Goal: Transaction & Acquisition: Obtain resource

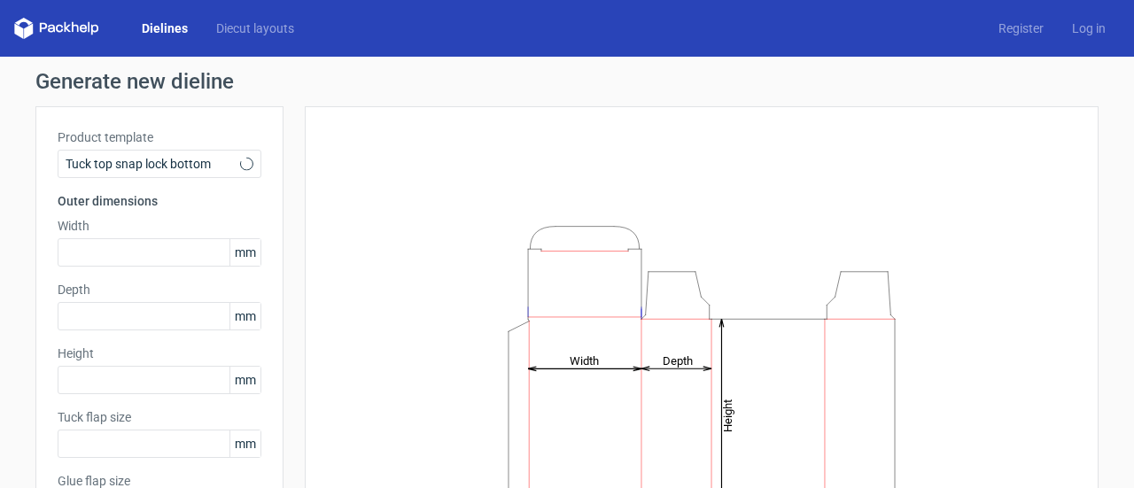
type input "15"
type input "10"
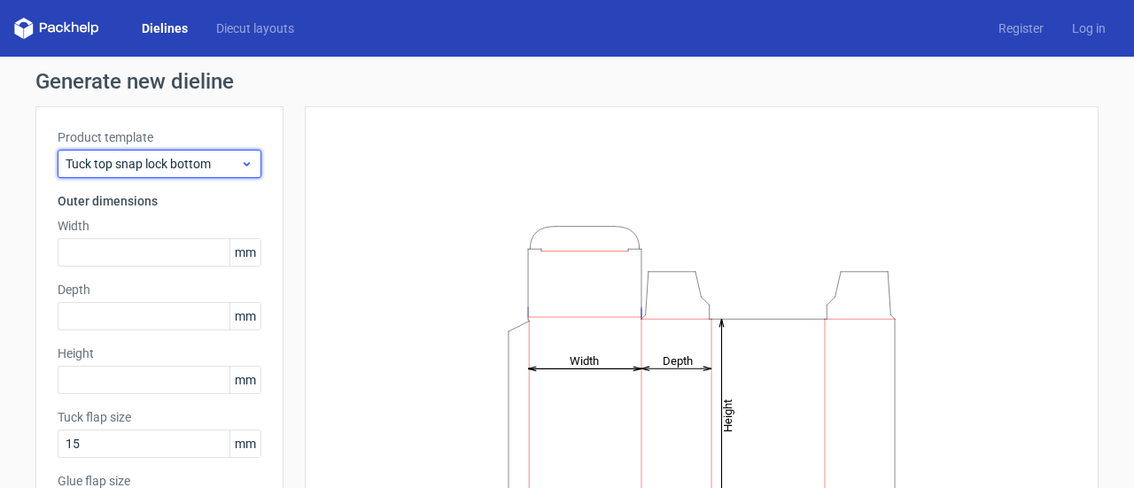
click at [240, 162] on icon at bounding box center [246, 164] width 13 height 14
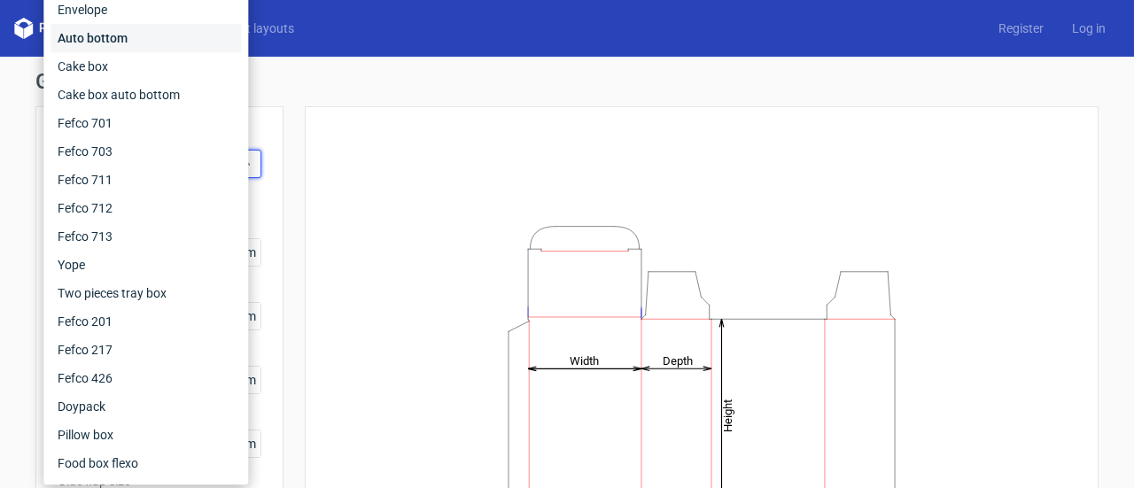
click at [116, 43] on div "Auto bottom" at bounding box center [146, 38] width 191 height 28
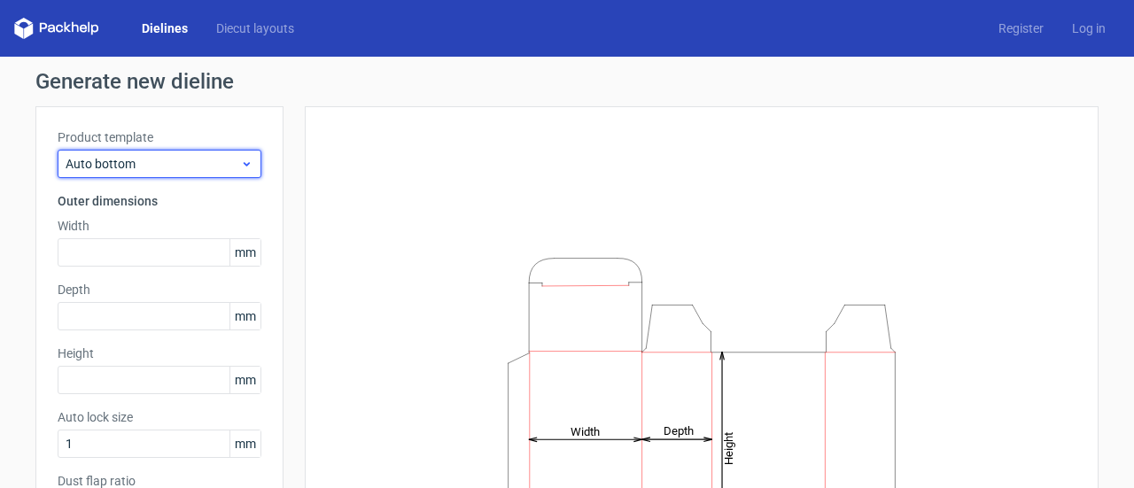
click at [180, 155] on span "Auto bottom" at bounding box center [153, 164] width 175 height 18
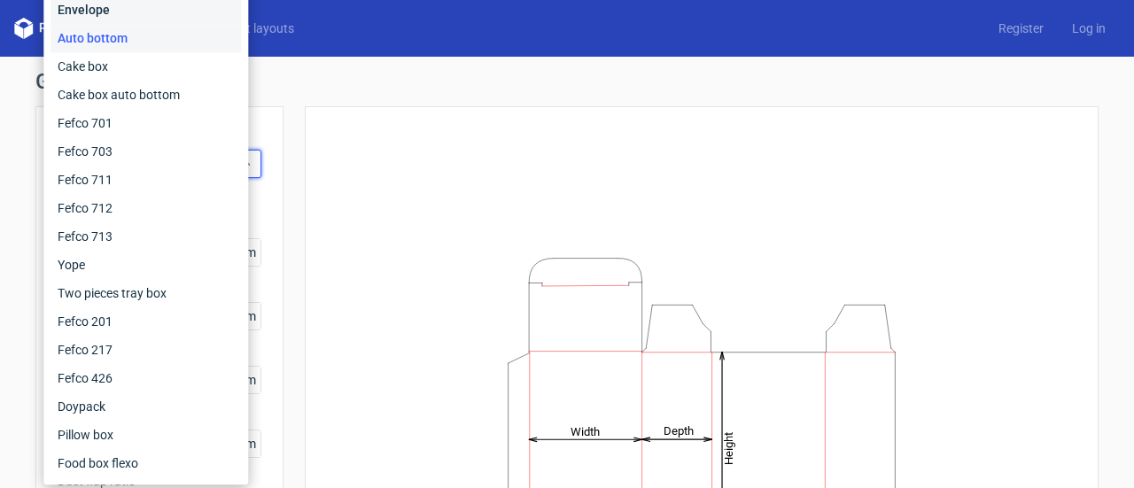
click at [96, 10] on div "Envelope" at bounding box center [146, 10] width 191 height 28
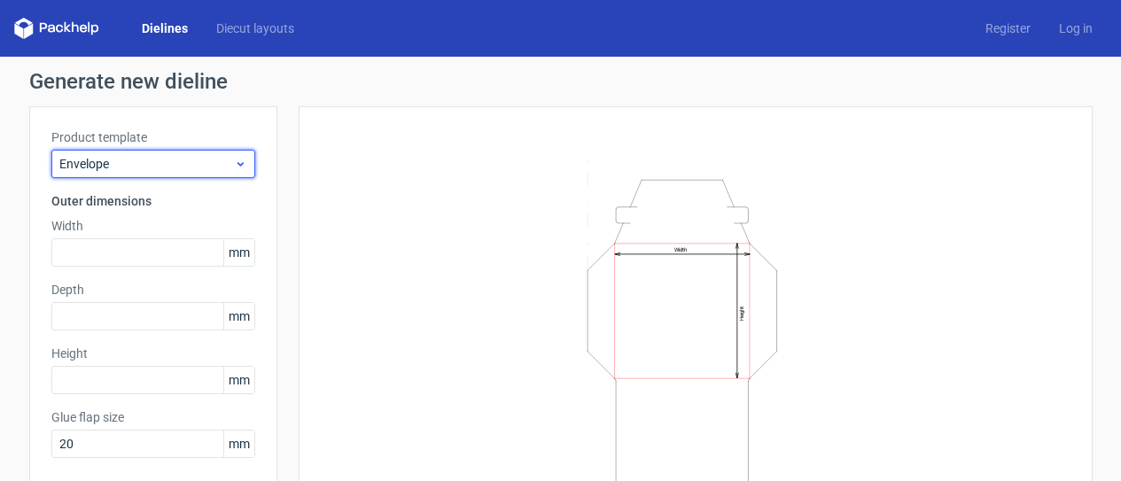
click at [234, 165] on icon at bounding box center [240, 164] width 13 height 14
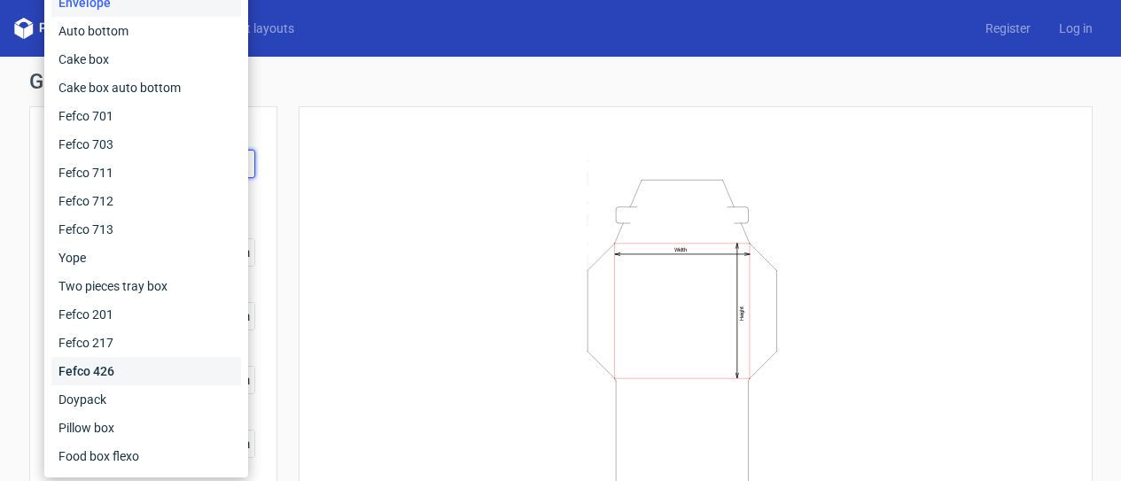
click at [113, 362] on div "Fefco 426" at bounding box center [146, 371] width 190 height 28
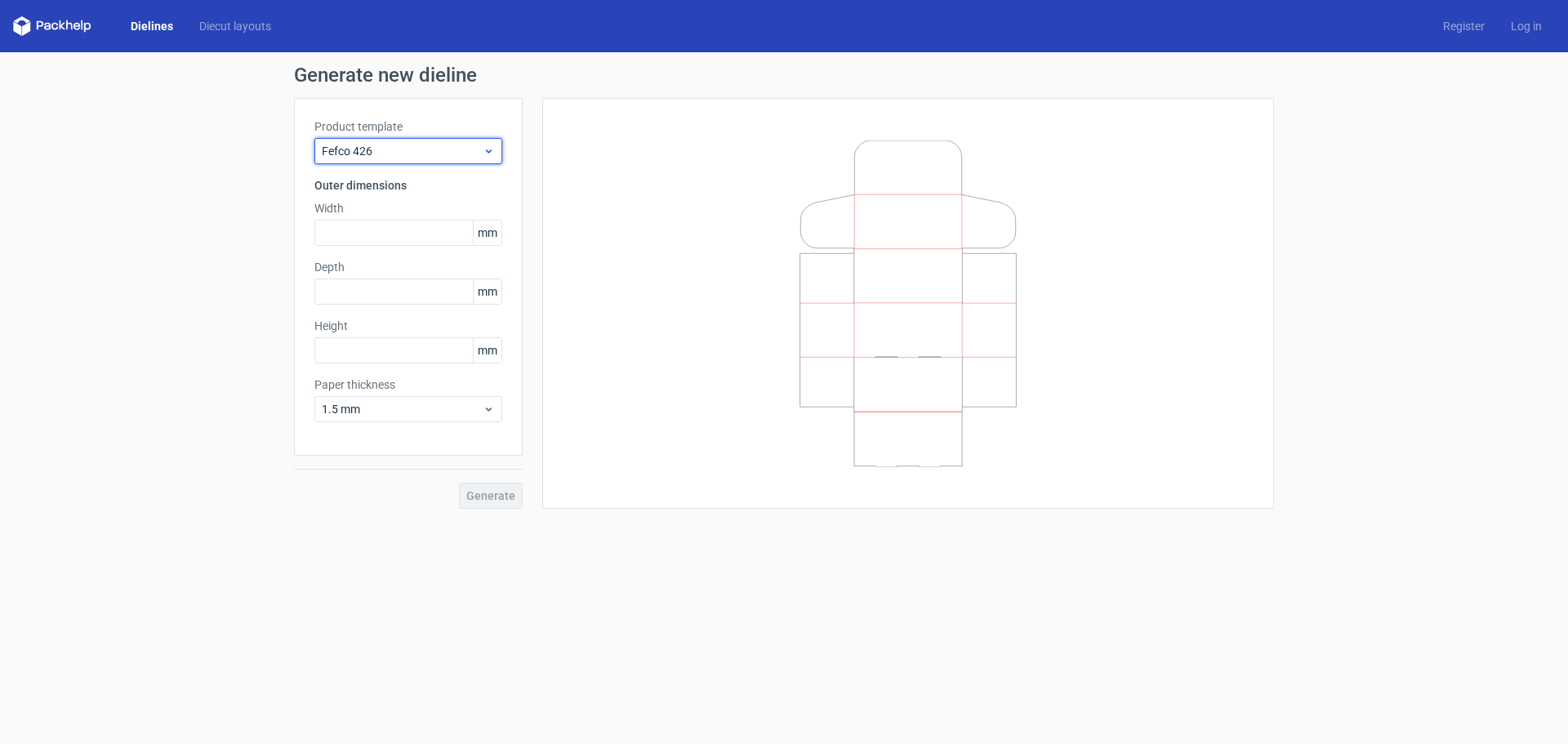
click at [485, 151] on icon at bounding box center [489, 151] width 12 height 13
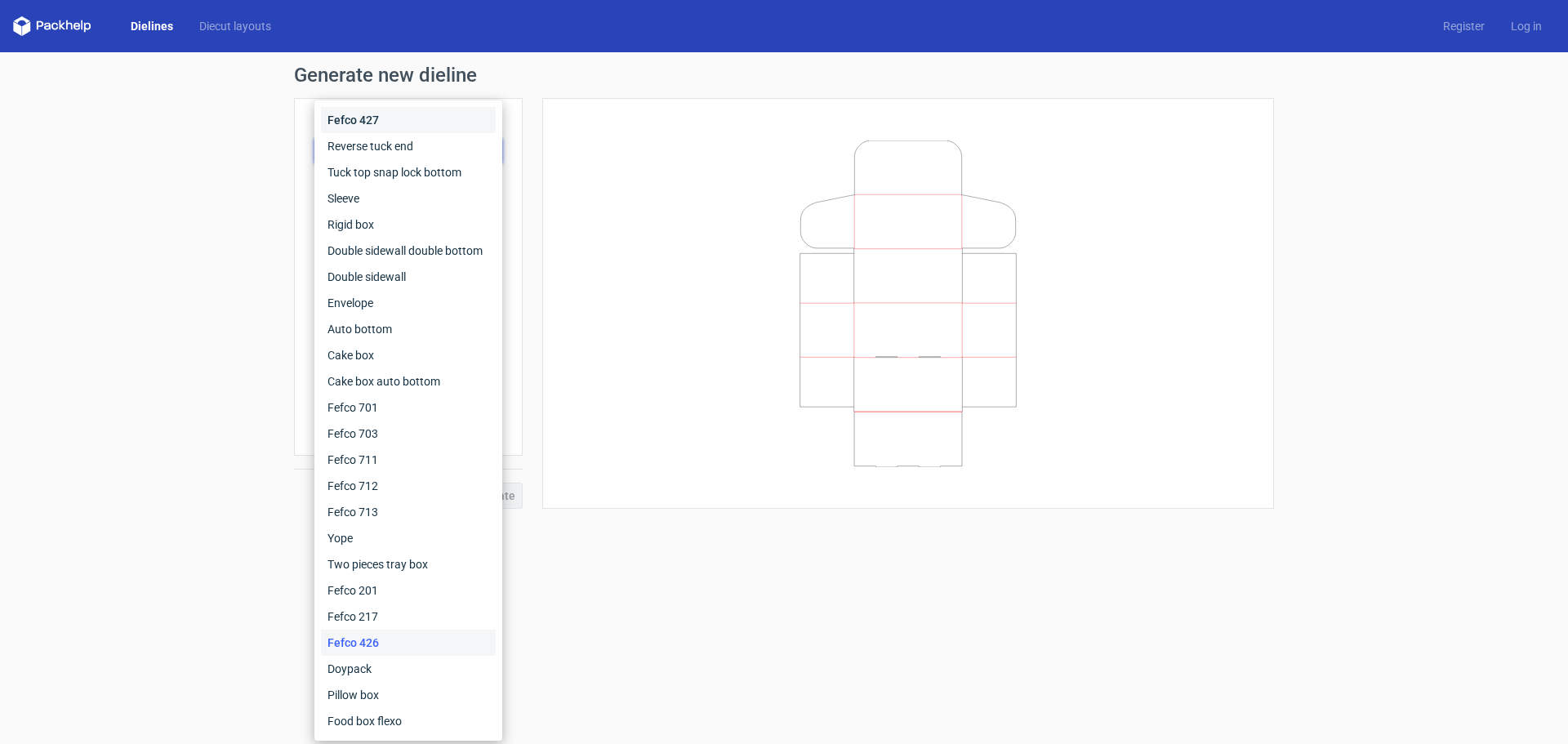
click at [396, 124] on div "Fefco 427" at bounding box center [408, 120] width 175 height 26
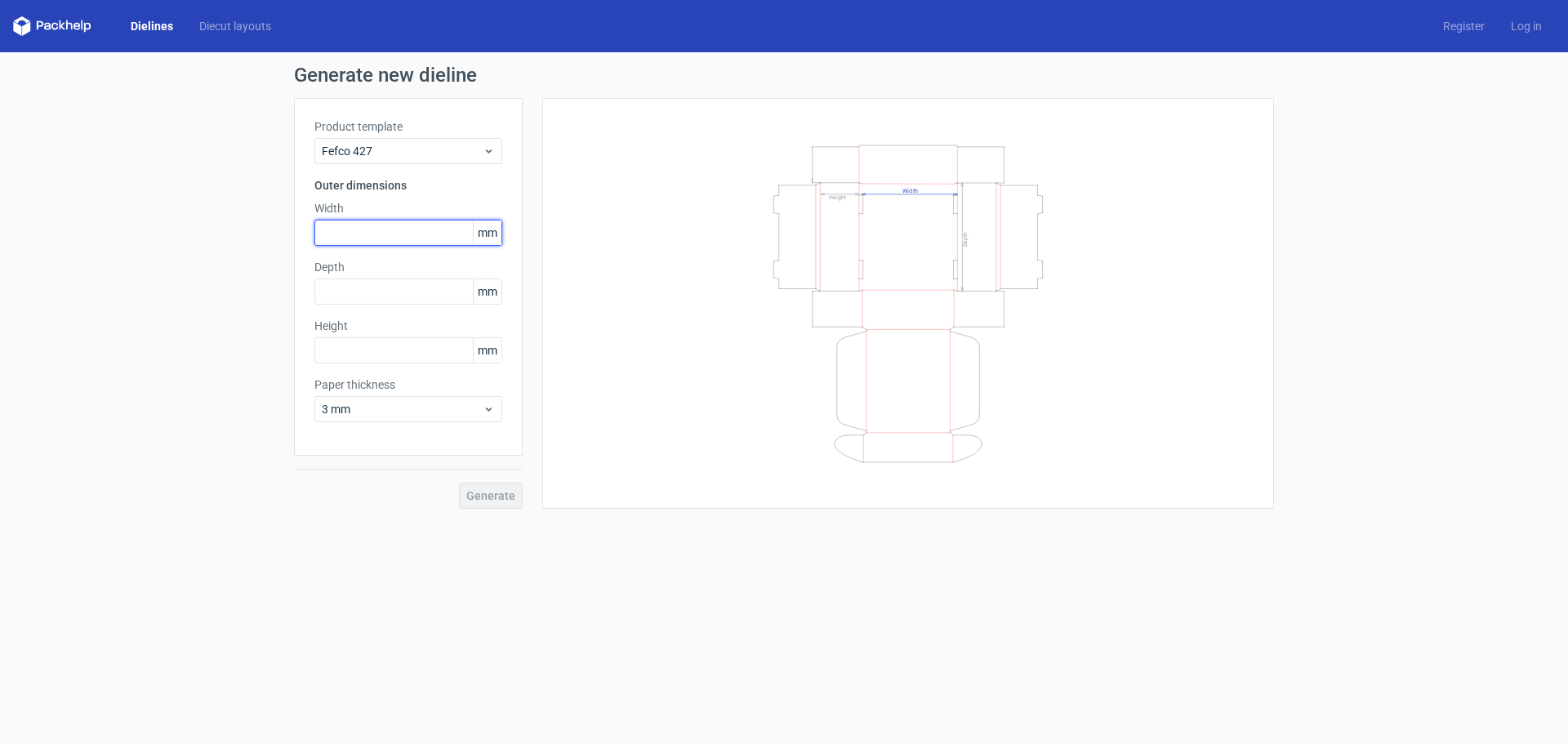
click at [425, 231] on input "text" at bounding box center [408, 232] width 188 height 26
click at [490, 412] on icon at bounding box center [489, 409] width 12 height 13
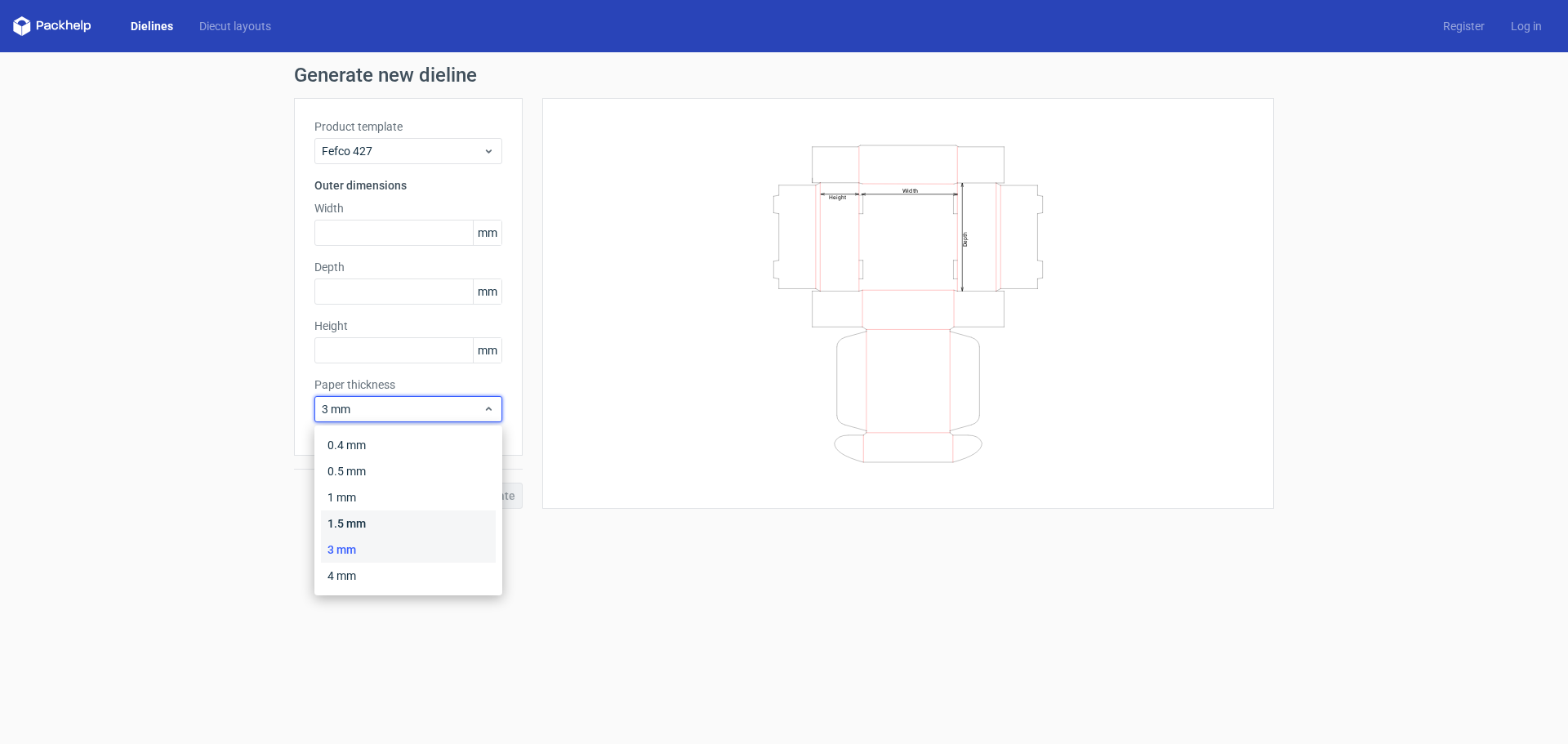
click at [471, 449] on div "1.5 mm" at bounding box center [408, 524] width 175 height 26
click at [700, 449] on form "Generate new dieline Product template Fefco 427 Outer dimensions Width mm Depth…" at bounding box center [784, 398] width 1568 height 692
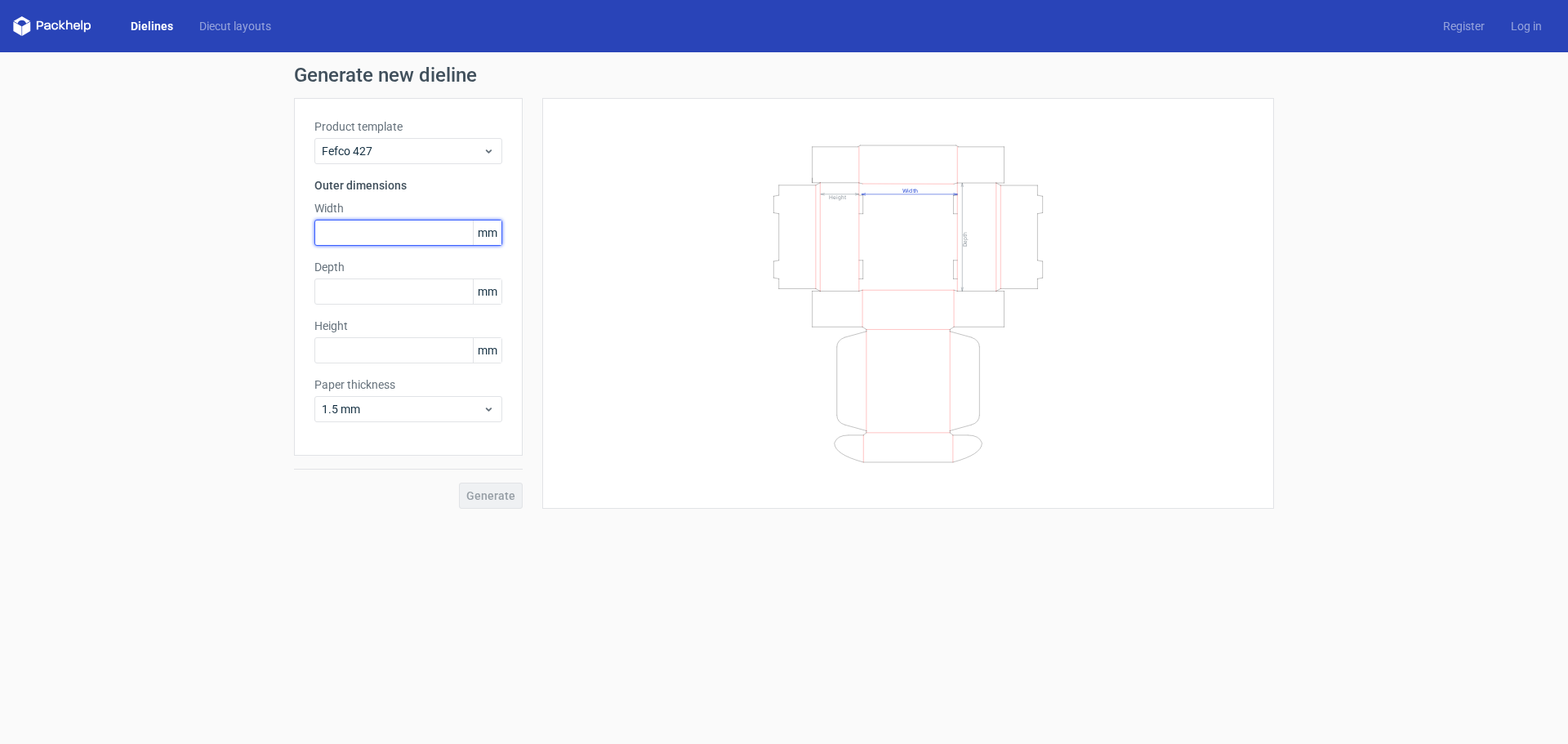
click at [435, 242] on input "text" at bounding box center [408, 232] width 188 height 26
click at [430, 292] on input "text" at bounding box center [408, 291] width 188 height 26
type input "130"
click at [412, 241] on input "text" at bounding box center [408, 232] width 188 height 26
type input "200"
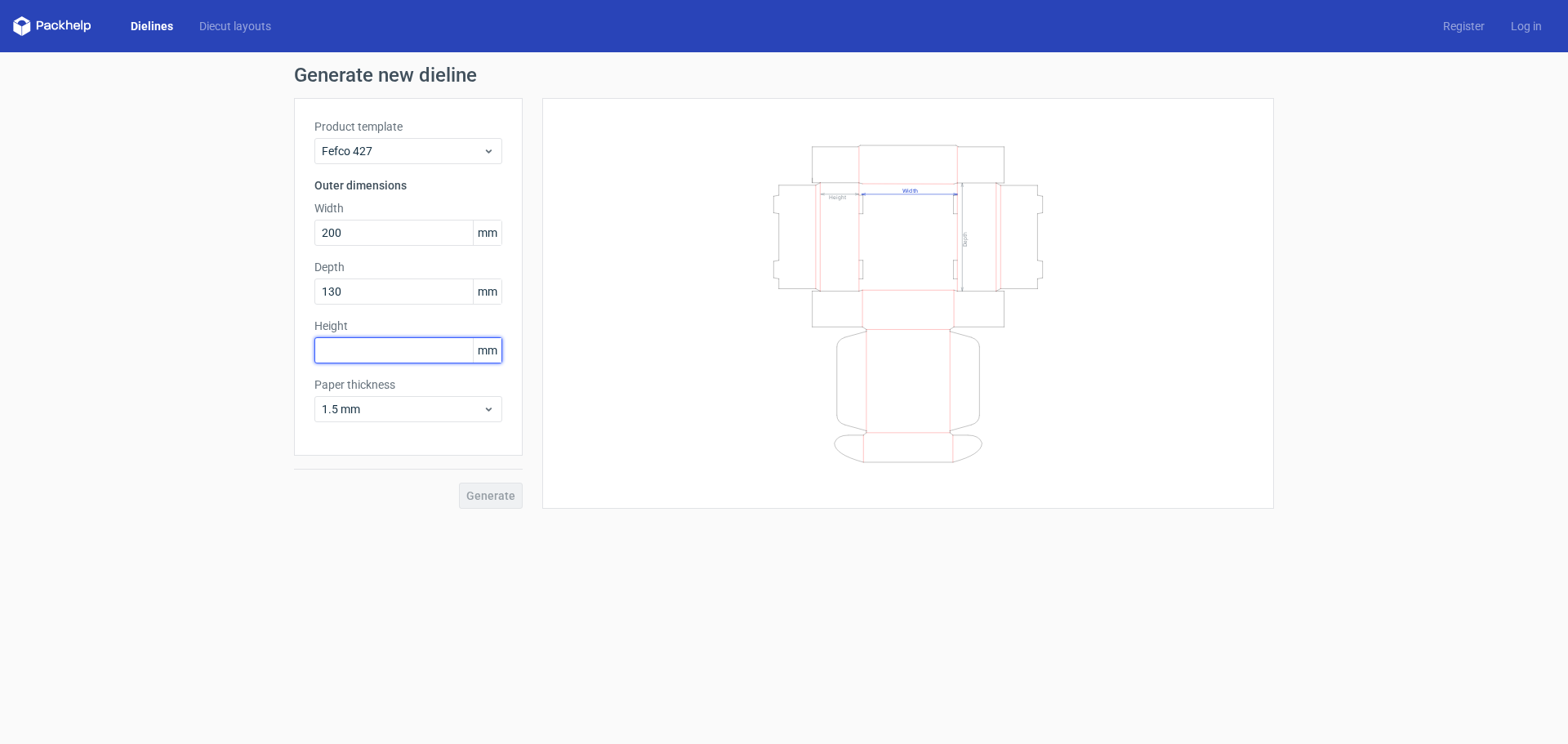
click at [447, 355] on input "text" at bounding box center [408, 350] width 188 height 26
type input "35"
click at [842, 449] on form "Generate new dieline Product template Fefco 427 Outer dimensions Width 200 mm D…" at bounding box center [784, 398] width 1568 height 692
click at [503, 449] on span "Generate" at bounding box center [490, 496] width 49 height 11
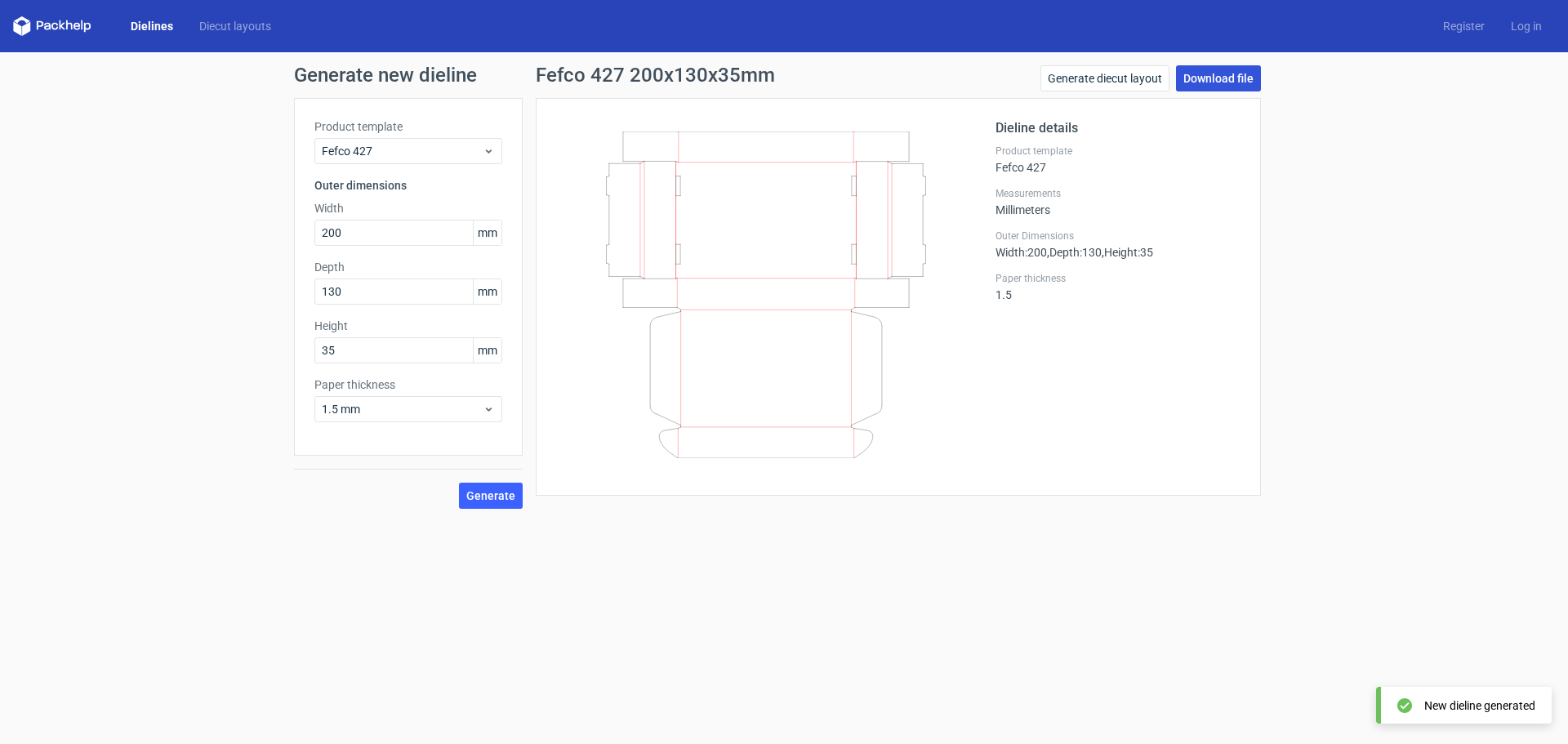
click at [1044, 88] on link "Download file" at bounding box center [1219, 78] width 85 height 26
